Goal: Use online tool/utility: Utilize a website feature to perform a specific function

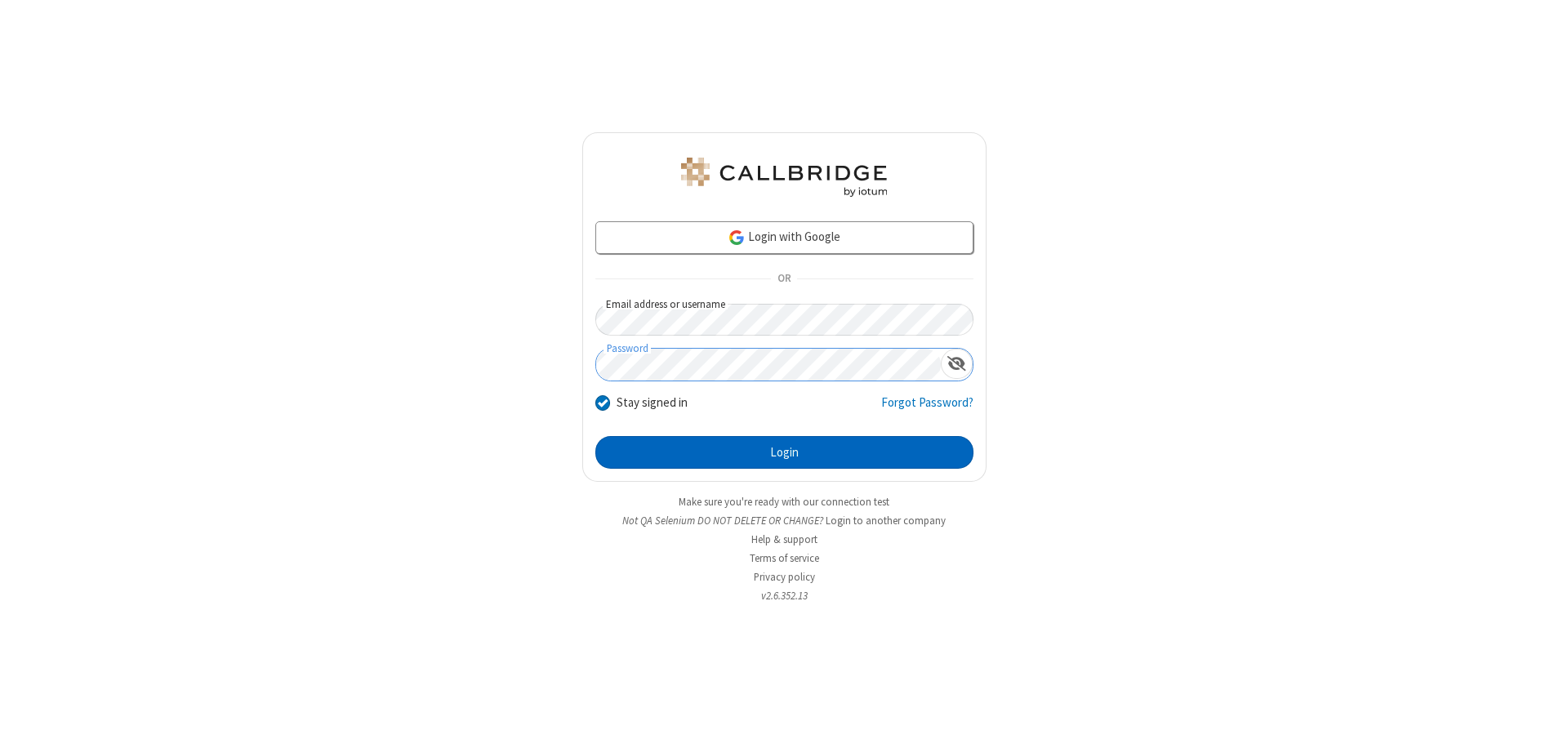
click at [784, 453] on button "Login" at bounding box center [784, 452] width 378 height 32
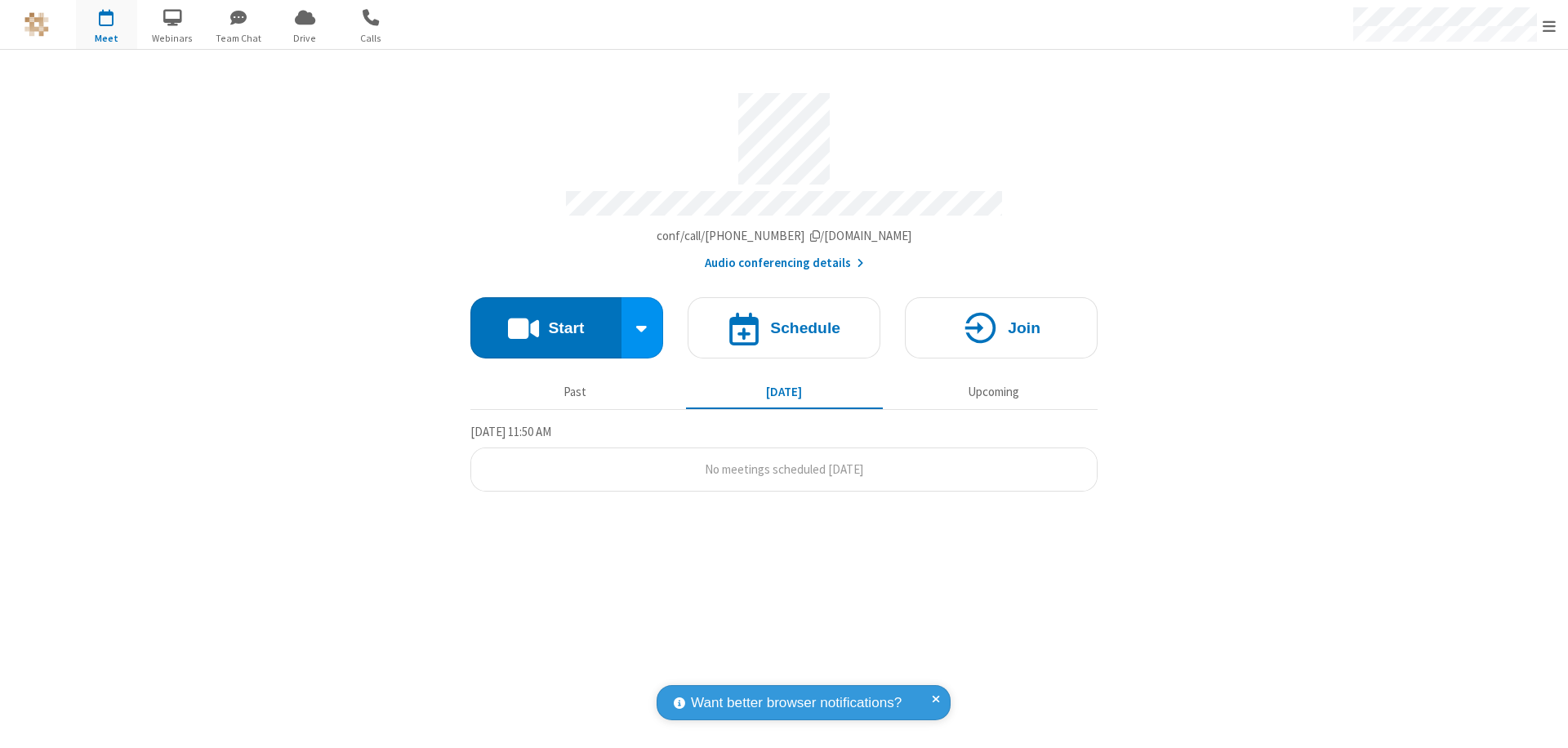
click at [545, 320] on button "Start" at bounding box center [545, 328] width 151 height 61
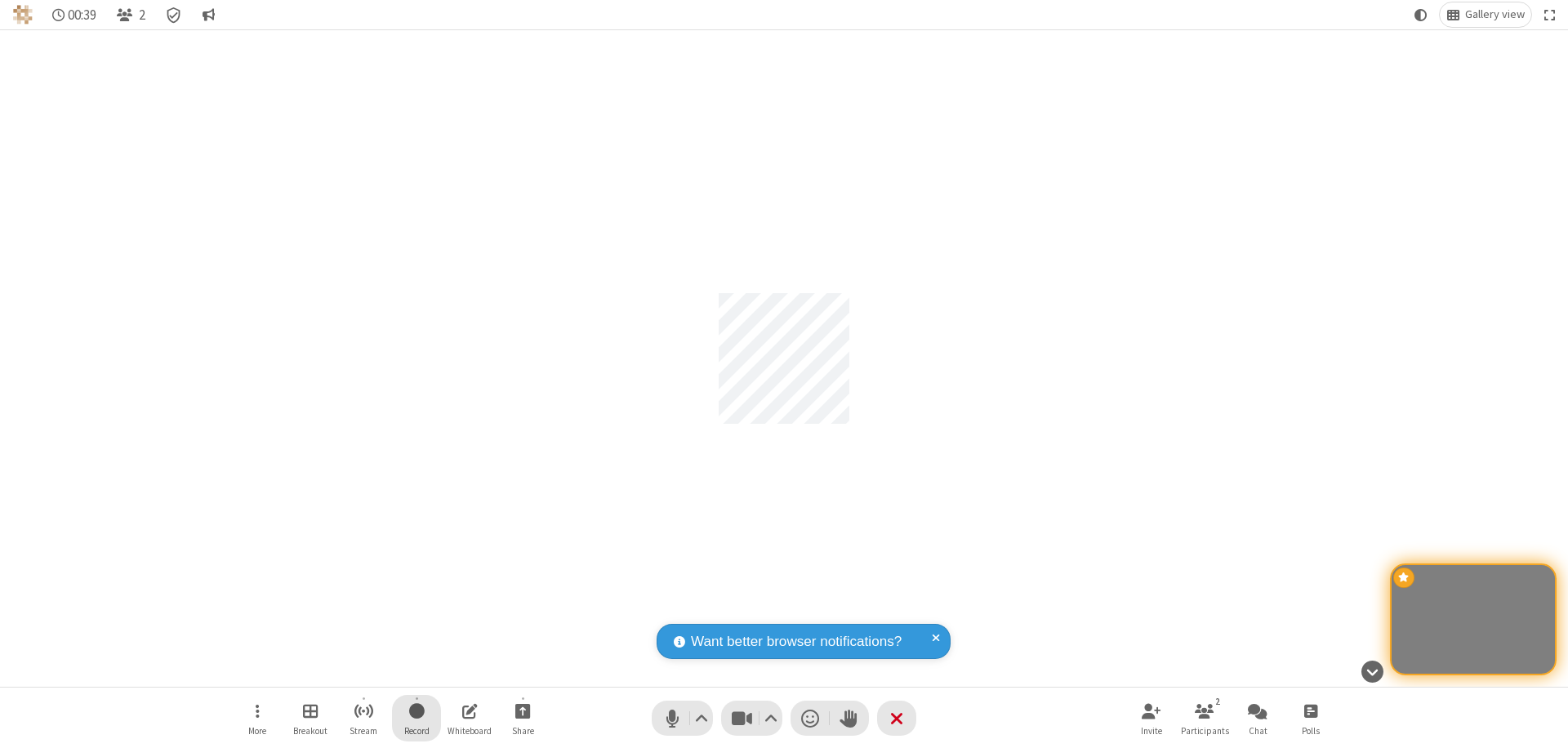
click at [416, 718] on span "Start recording" at bounding box center [416, 710] width 16 height 20
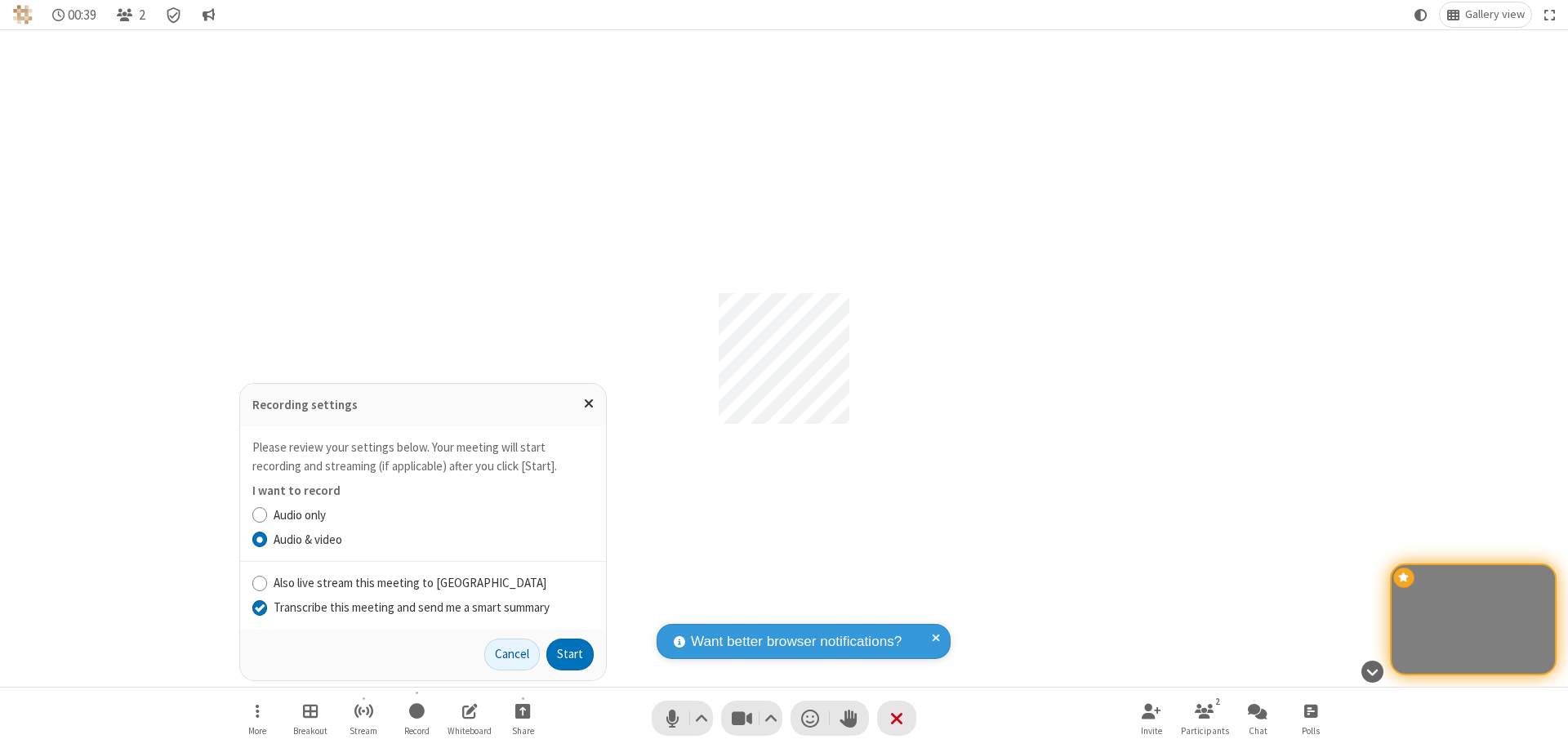
click at [258, 607] on input "Transcribe this meeting and send me a smart summary" at bounding box center [260, 608] width 16 height 18
click at [258, 582] on input "Also live stream this meeting to [GEOGRAPHIC_DATA]" at bounding box center [260, 583] width 16 height 18
click at [569, 654] on button "Start" at bounding box center [569, 654] width 48 height 32
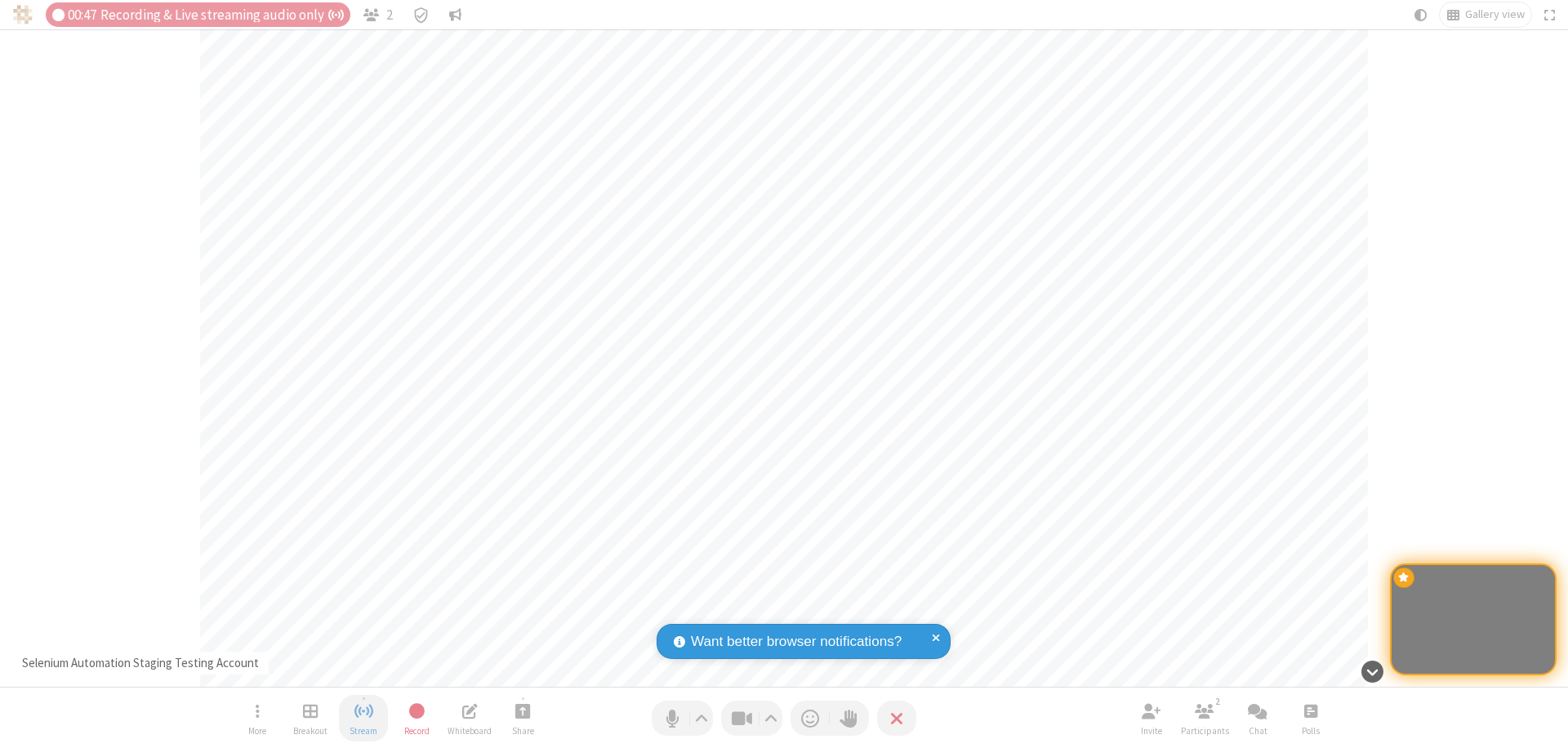
click at [364, 718] on span "Stop streaming" at bounding box center [364, 710] width 20 height 20
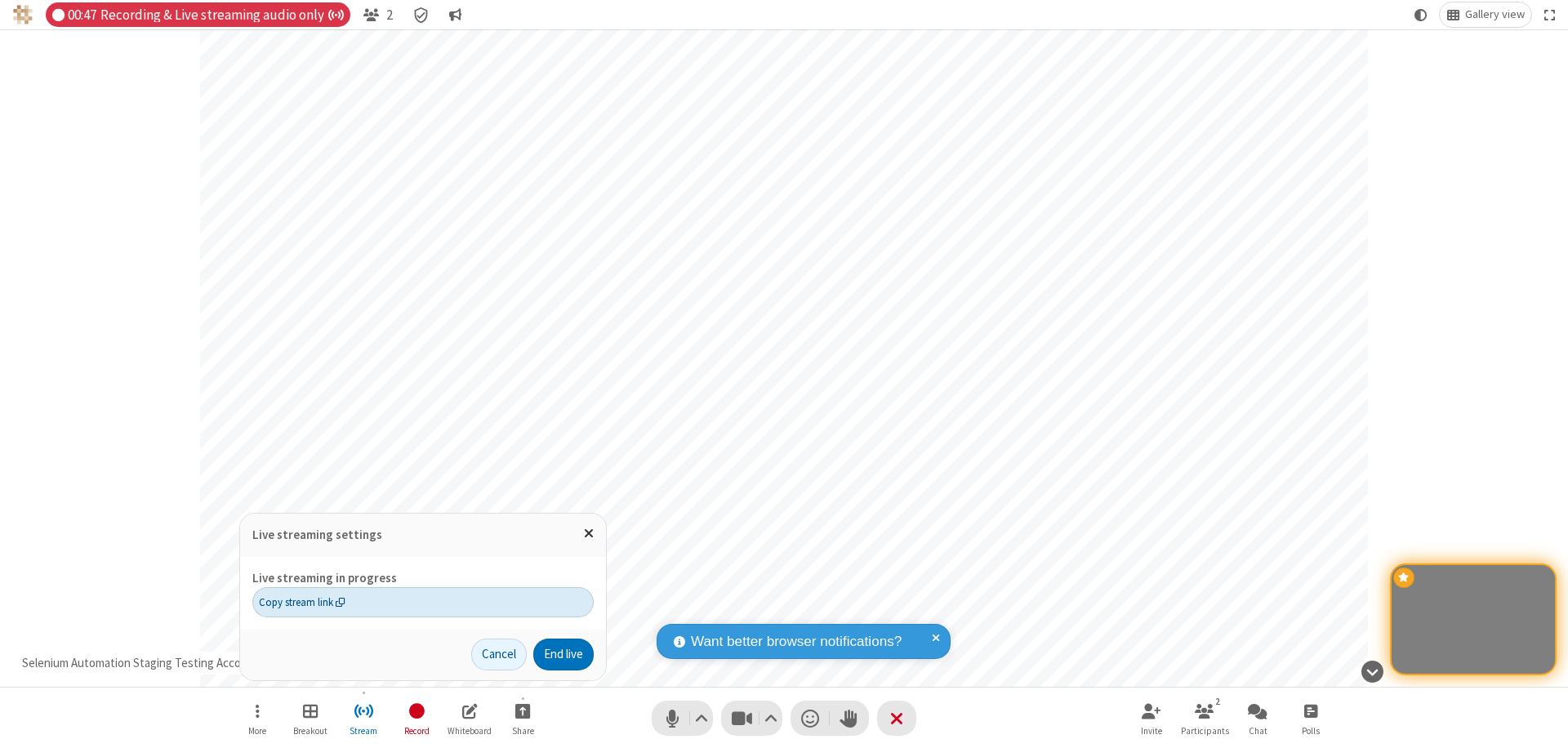
click at [301, 602] on span "Copy stream link" at bounding box center [301, 603] width 87 height 16
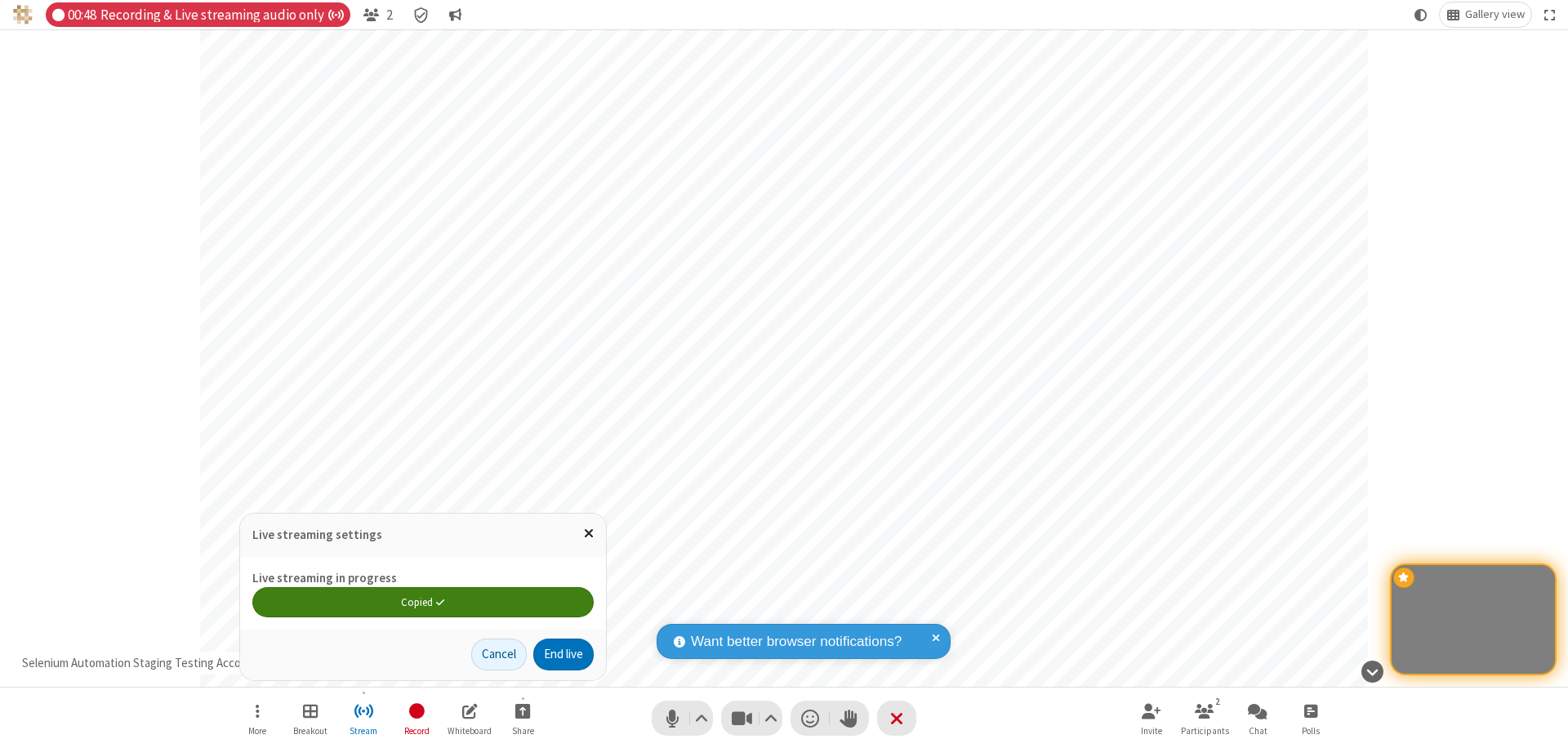
click at [588, 533] on span "Close popover" at bounding box center [589, 532] width 10 height 14
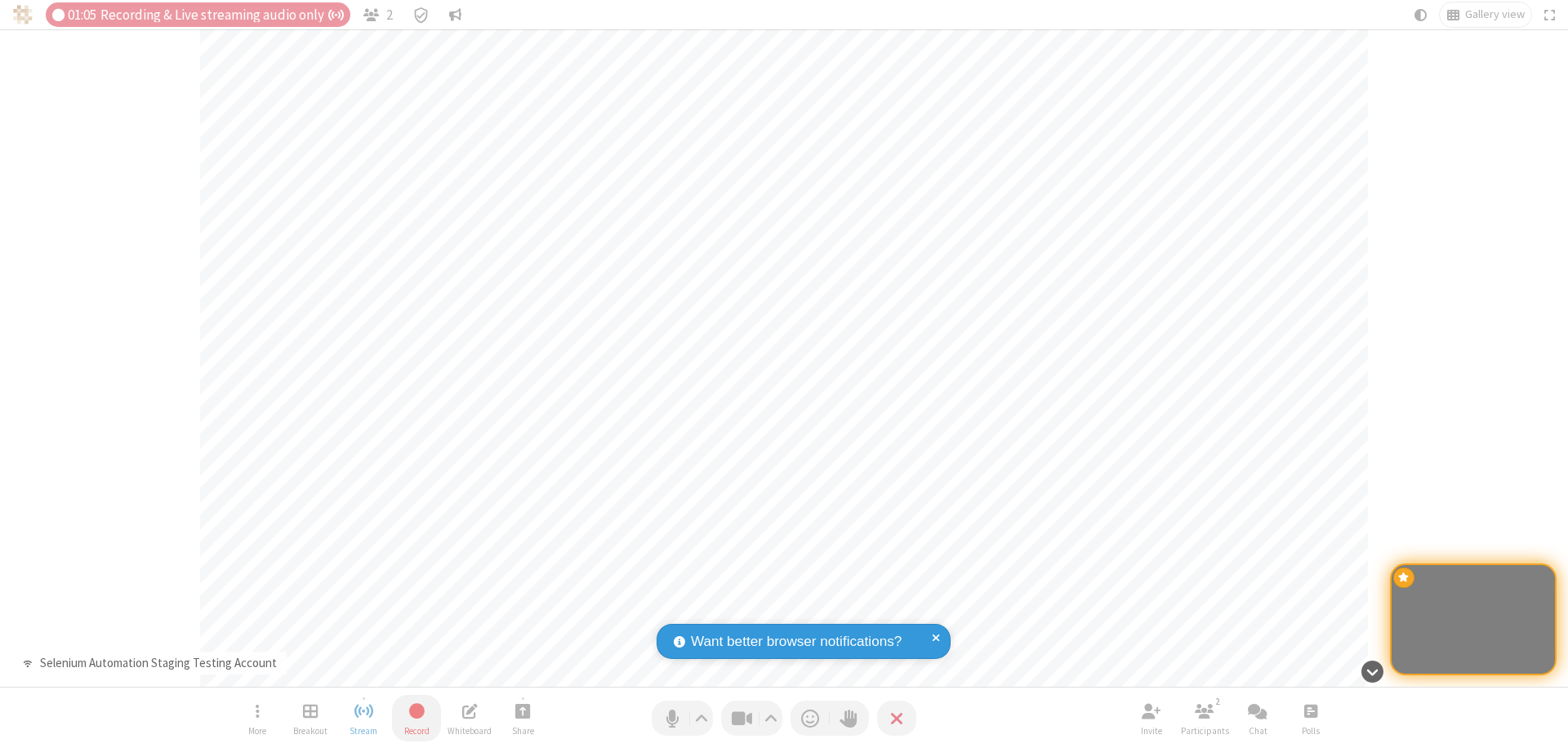
click at [416, 718] on span "Stop recording" at bounding box center [416, 711] width 20 height 21
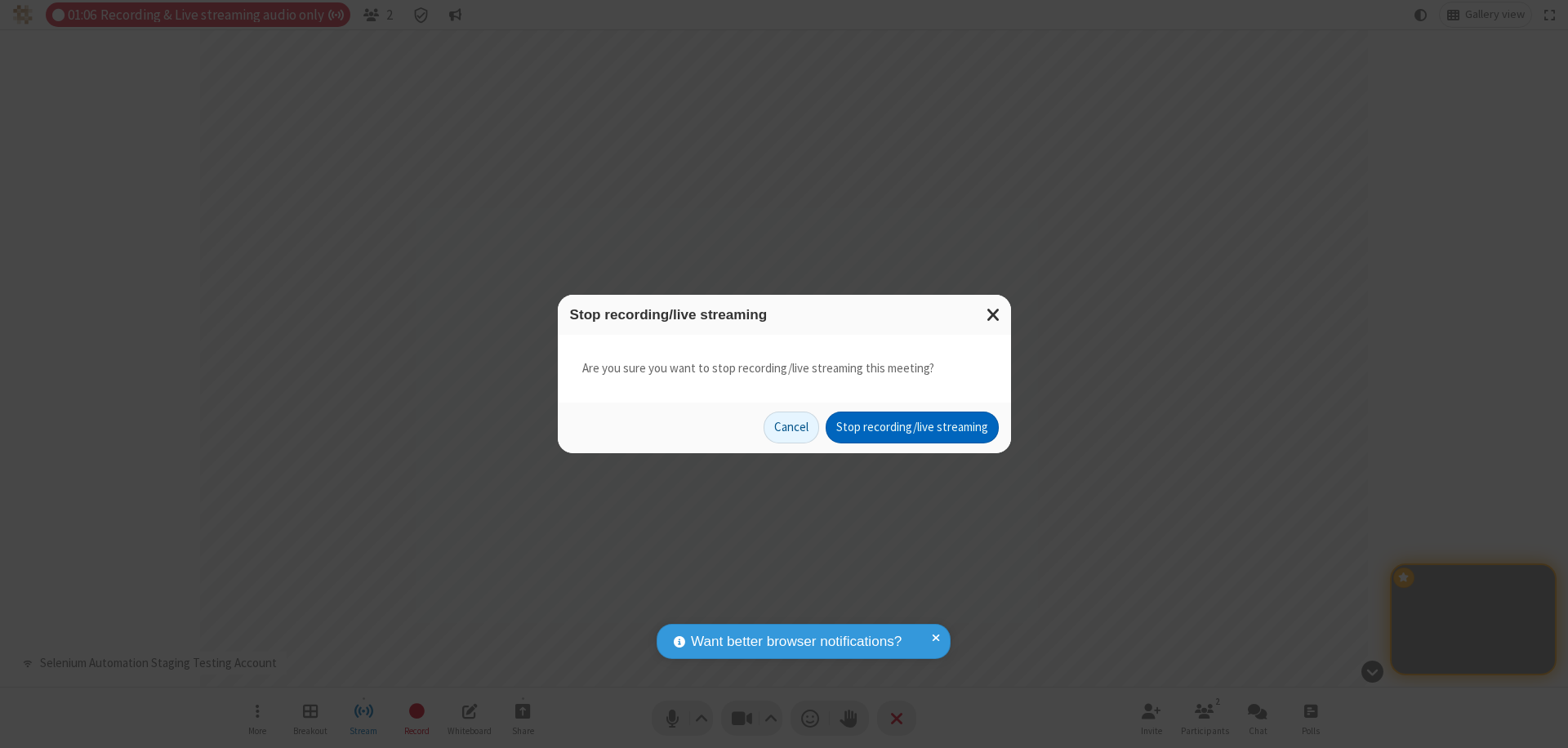
click at [911, 427] on button "Stop recording/live streaming" at bounding box center [912, 427] width 174 height 32
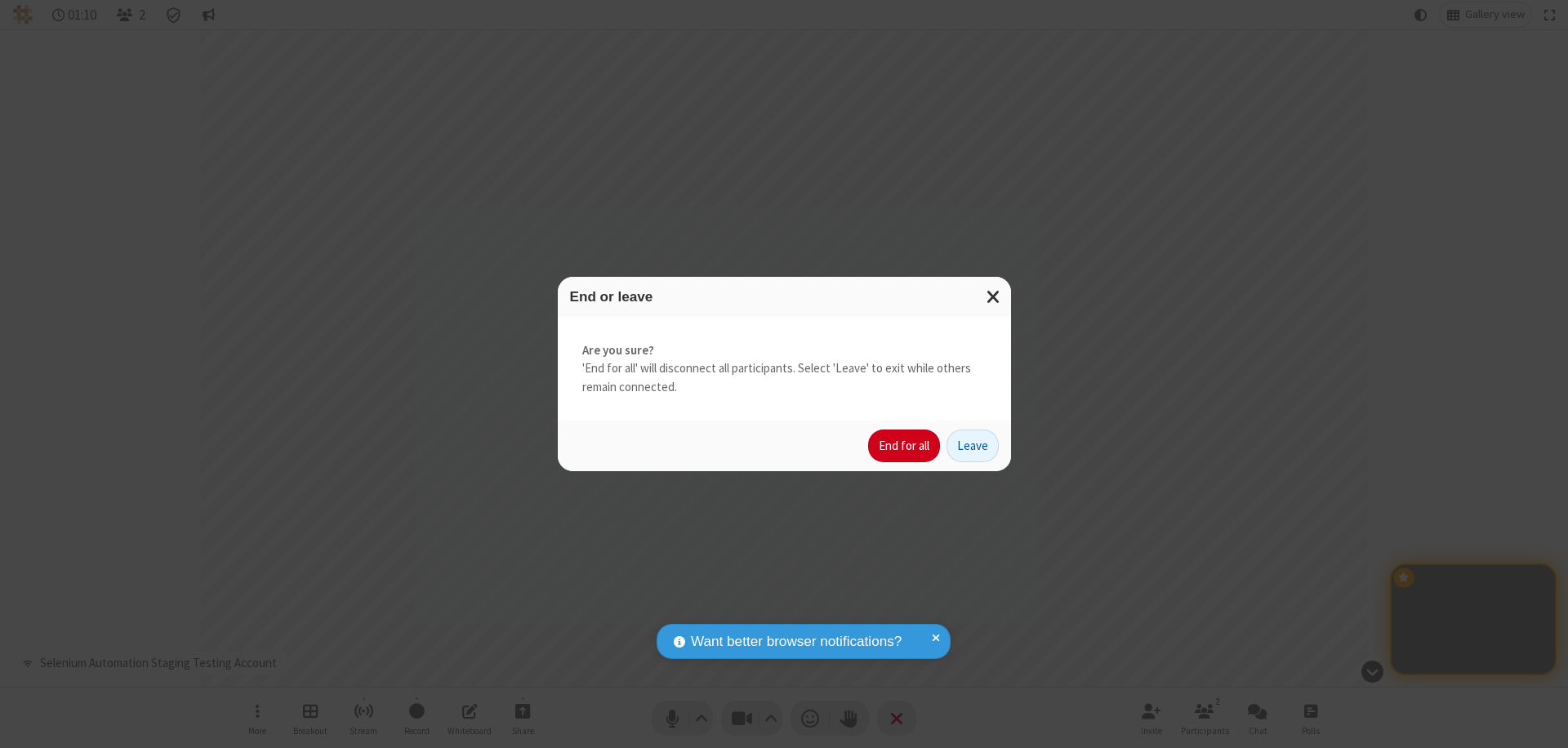
click at [905, 446] on button "End for all" at bounding box center [904, 445] width 72 height 32
